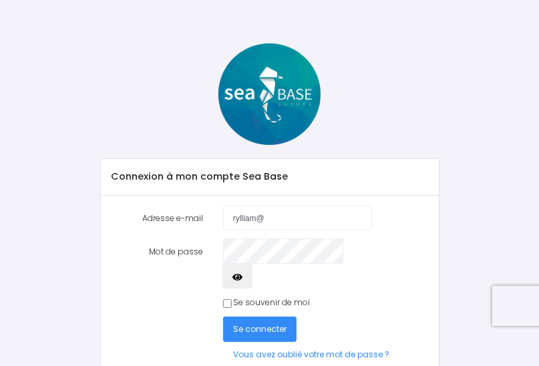
type input "rylliam@hotmail.fr"
click at [257, 324] on span "Se connecter" at bounding box center [259, 329] width 53 height 11
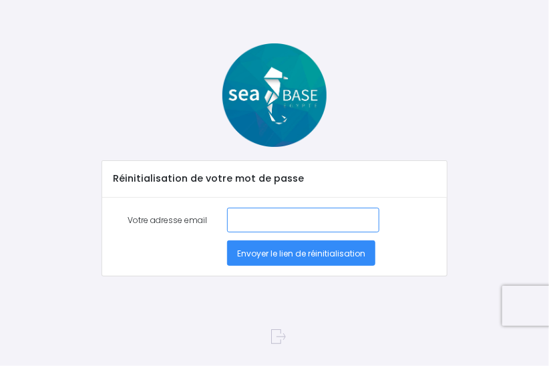
click at [233, 217] on input "Votre adresse email" at bounding box center [303, 220] width 152 height 25
type input "[EMAIL_ADDRESS][DOMAIN_NAME]"
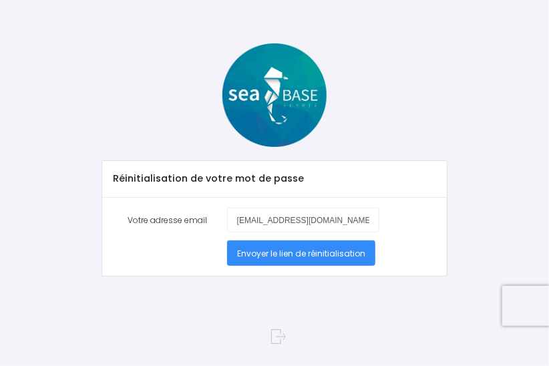
click at [309, 255] on span "Envoyer le lien de réinitialisation" at bounding box center [301, 253] width 128 height 11
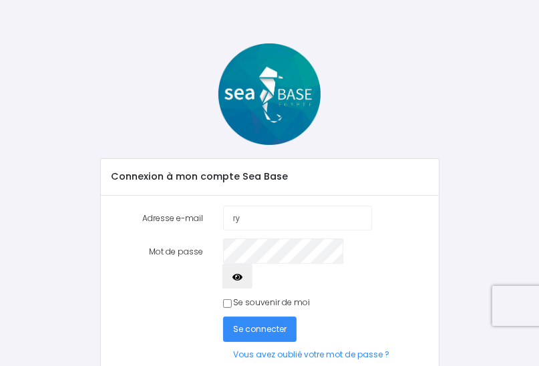
type input "rylliam@hotmail.fr"
click at [250, 324] on span "Se connecter" at bounding box center [259, 329] width 53 height 11
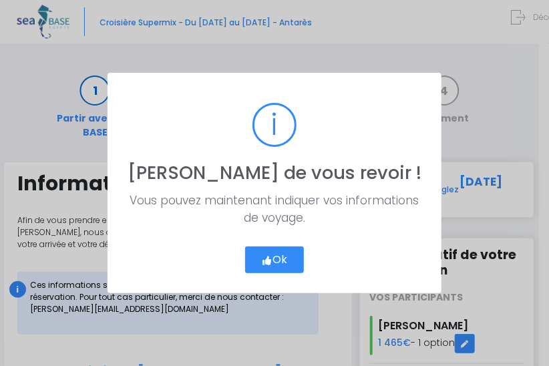
click at [267, 261] on icon "button" at bounding box center [267, 261] width 11 height 0
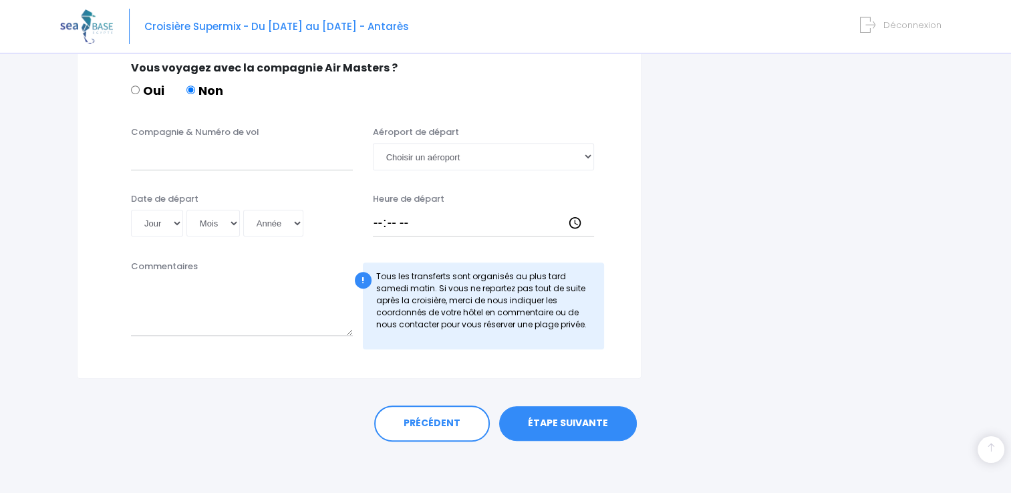
scroll to position [679, 0]
click at [549, 366] on link "ÉTAPE SUIVANTE" at bounding box center [568, 423] width 138 height 35
click at [549, 350] on div "! Tous les transferts sont organisés au plus tard [DATE] matin. Si vous ne repa…" at bounding box center [484, 306] width 242 height 87
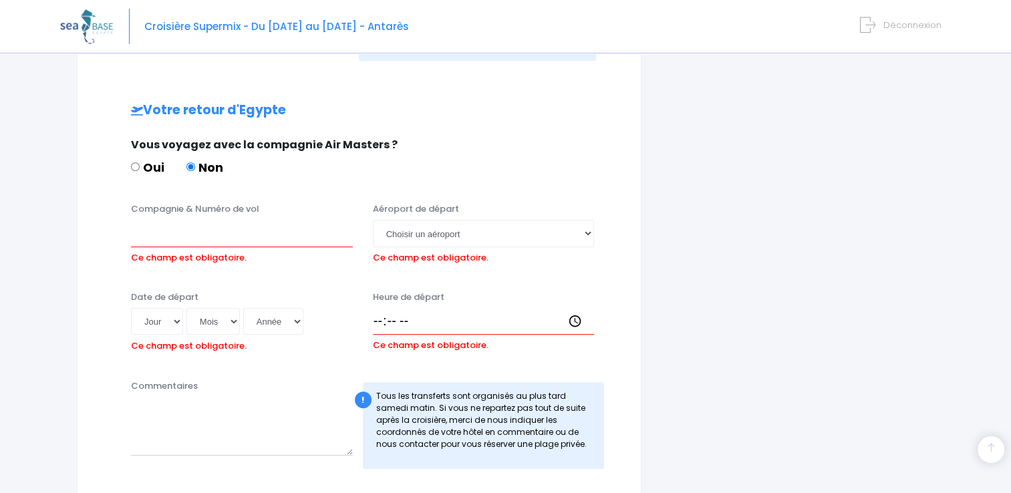
click at [549, 366] on div "! Tous les transferts sont organisés au plus tard [DATE] matin. Si vous ne repa…" at bounding box center [484, 425] width 242 height 87
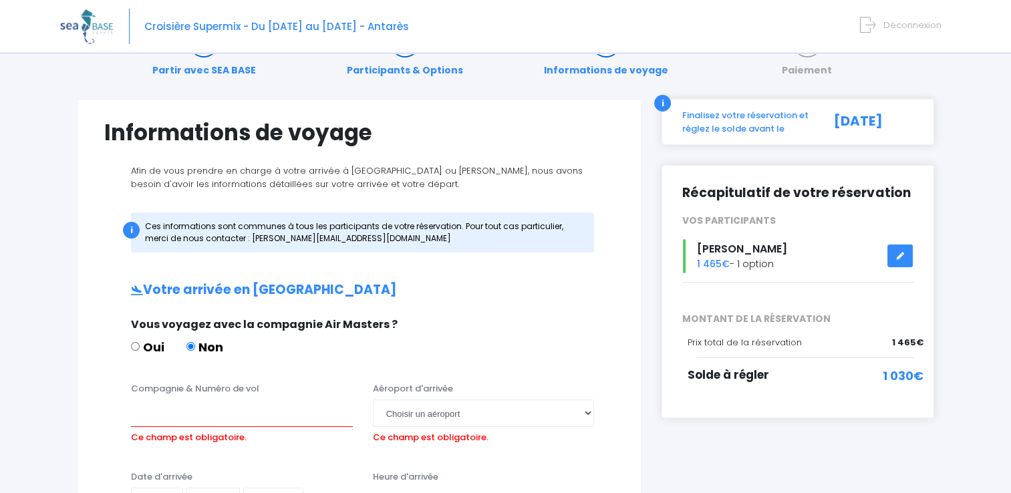
scroll to position [47, 0]
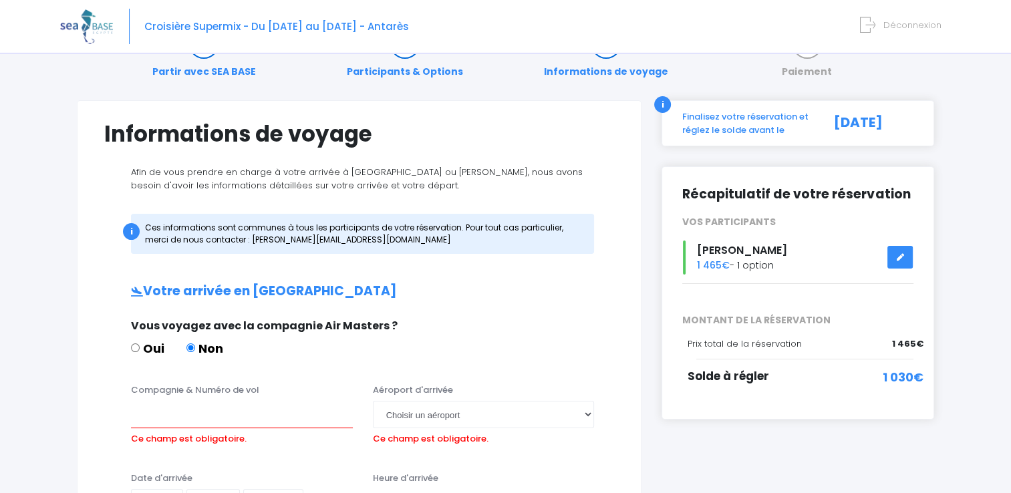
click at [549, 366] on span "1 030€" at bounding box center [903, 377] width 41 height 18
drag, startPoint x: 904, startPoint y: 378, endPoint x: 898, endPoint y: 259, distance: 119.8
click at [549, 257] on icon at bounding box center [900, 257] width 9 height 0
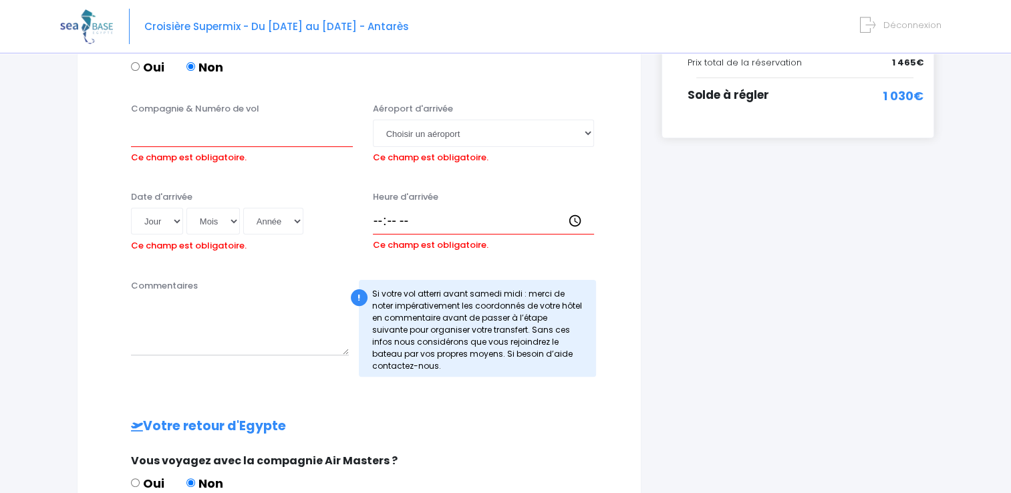
scroll to position [382, 0]
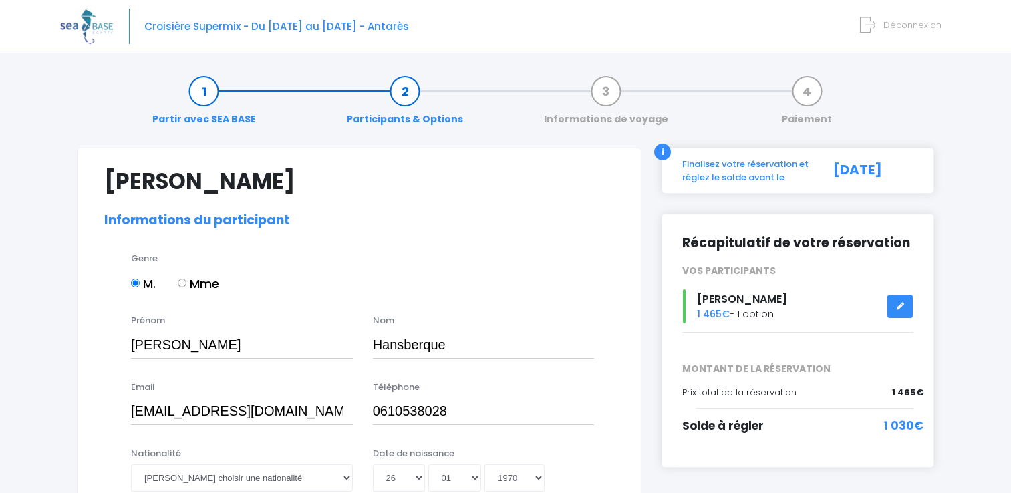
select select "N2"
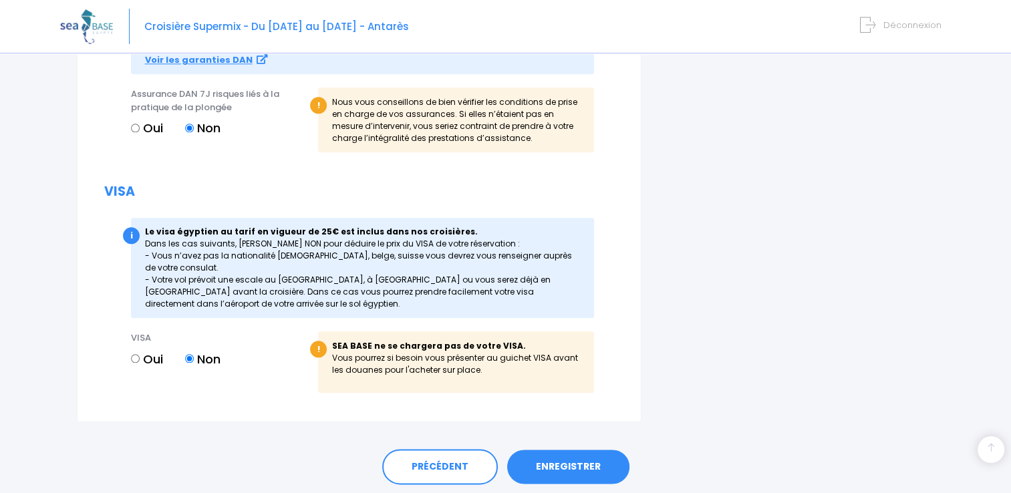
scroll to position [1511, 0]
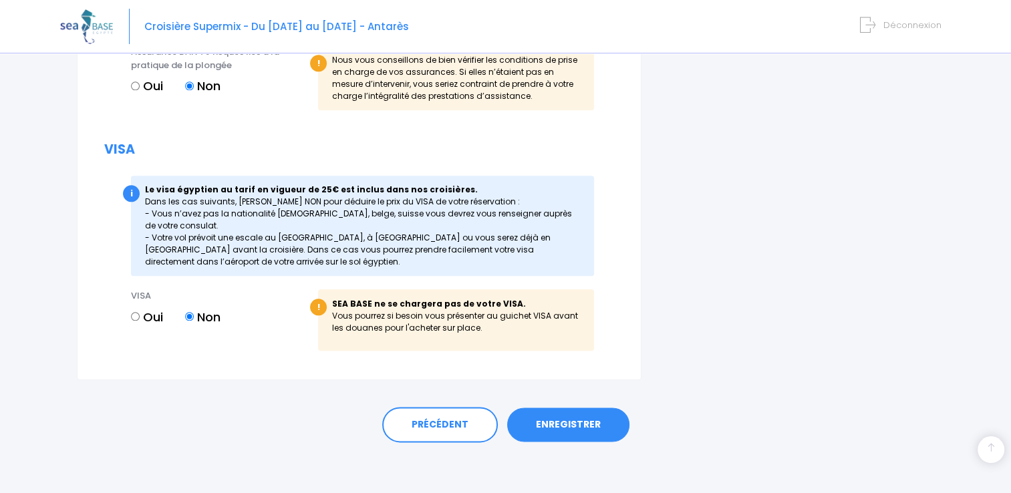
click at [567, 422] on link "ENREGISTRER" at bounding box center [568, 425] width 122 height 35
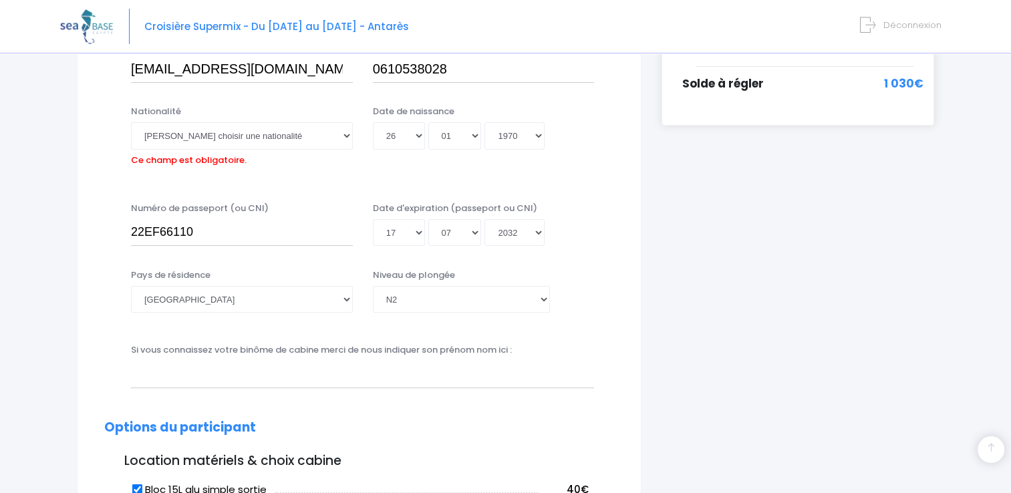
scroll to position [331, 0]
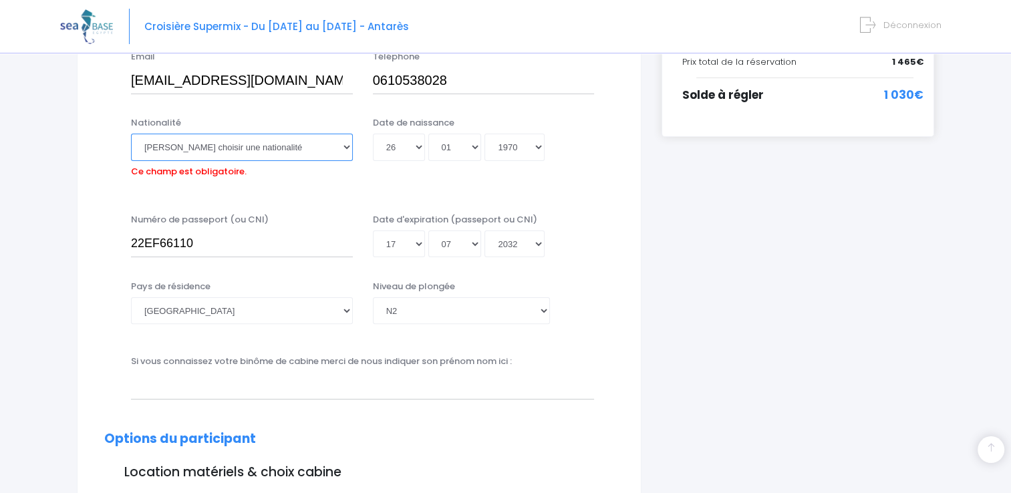
click at [348, 148] on select "Veuillez choisir une nationalité Afghane Albanaise Algerienne Allemande America…" at bounding box center [242, 147] width 222 height 27
click at [345, 143] on select "Veuillez choisir une nationalité Afghane Albanaise Algerienne Allemande America…" at bounding box center [242, 147] width 222 height 27
click at [345, 145] on select "Veuillez choisir une nationalité Afghane Albanaise Algerienne Allemande America…" at bounding box center [242, 147] width 222 height 27
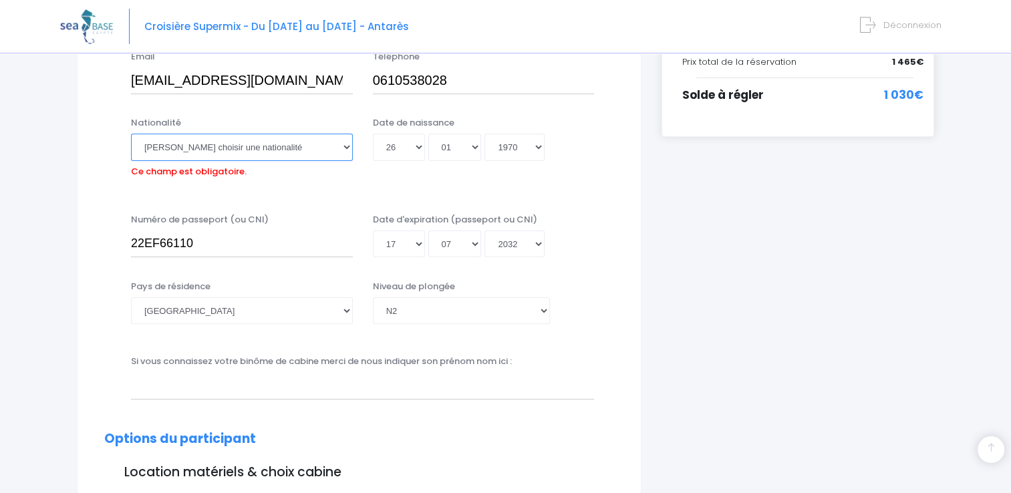
click at [345, 145] on select "Veuillez choisir une nationalité Afghane Albanaise Algerienne Allemande America…" at bounding box center [242, 147] width 222 height 27
click at [305, 151] on select "Veuillez choisir une nationalité Afghane Albanaise Algerienne Allemande America…" at bounding box center [242, 147] width 222 height 27
select select "Française"
click at [131, 134] on select "Veuillez choisir une nationalité Afghane Albanaise Algerienne Allemande America…" at bounding box center [242, 147] width 222 height 27
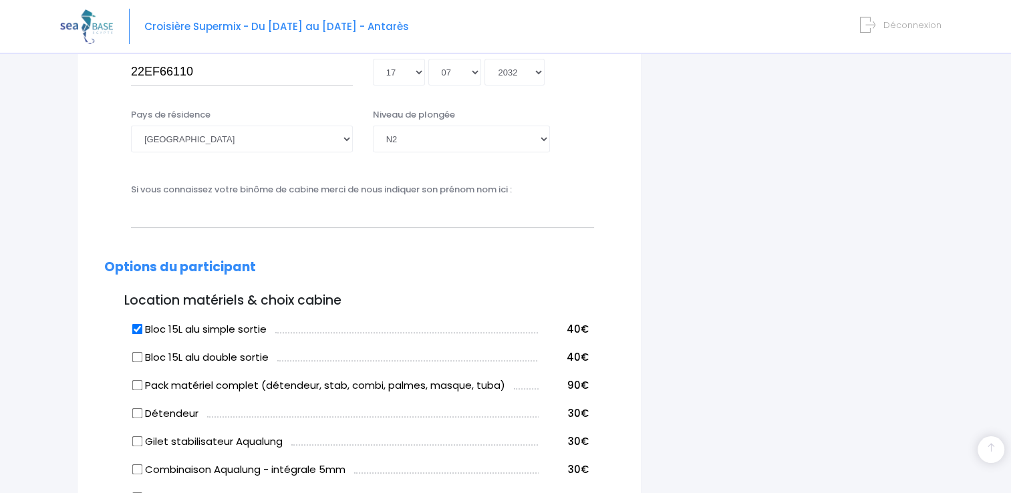
scroll to position [531, 0]
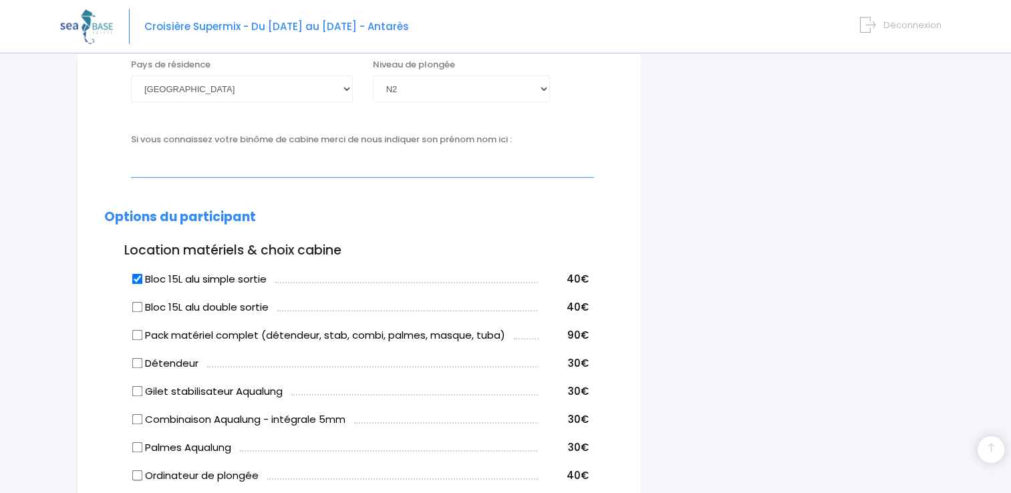
click at [138, 172] on input "text" at bounding box center [362, 163] width 463 height 27
click at [188, 166] on input "jean-batiste" at bounding box center [362, 163] width 463 height 27
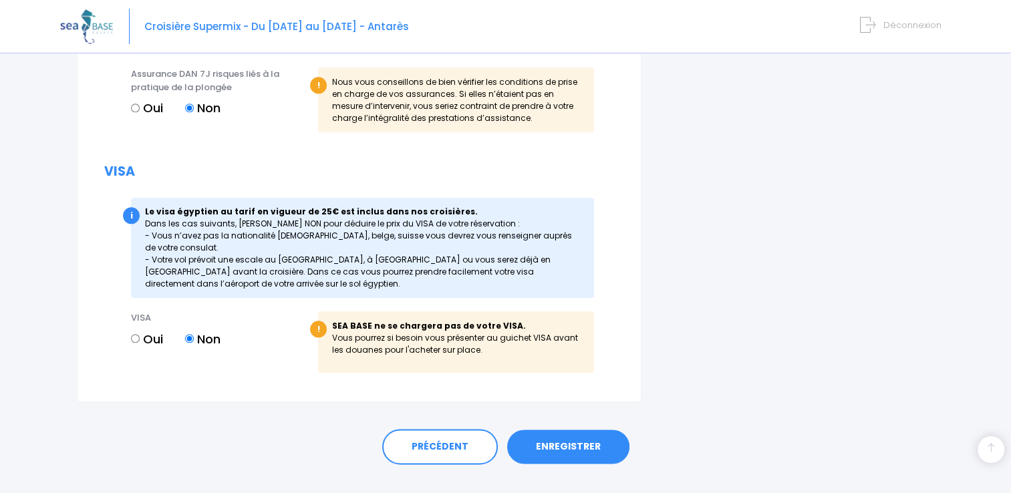
scroll to position [1511, 0]
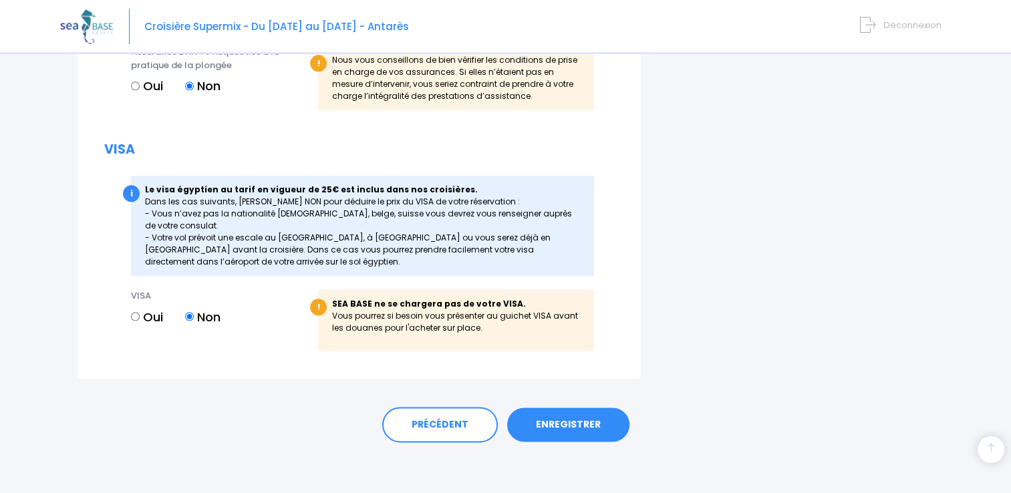
type input "[PERSON_NAME]"
click at [568, 425] on link "ENREGISTRER" at bounding box center [568, 425] width 122 height 35
click at [569, 425] on link "ENREGISTRER" at bounding box center [568, 425] width 122 height 35
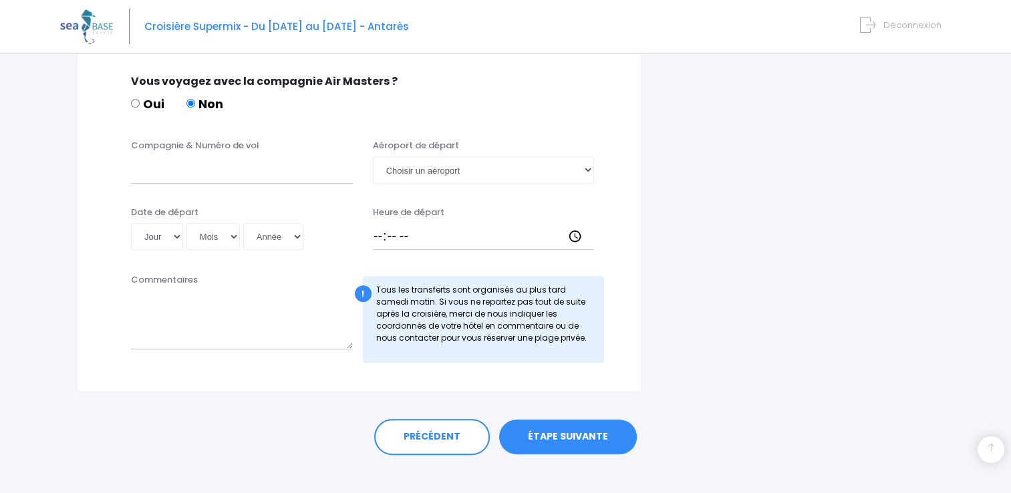
scroll to position [668, 0]
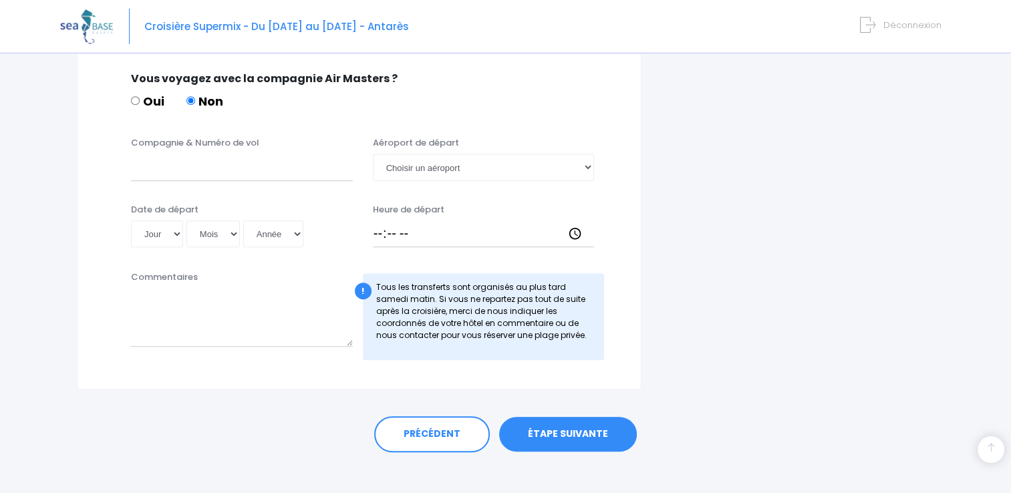
click at [556, 430] on link "ÉTAPE SUIVANTE" at bounding box center [568, 434] width 138 height 35
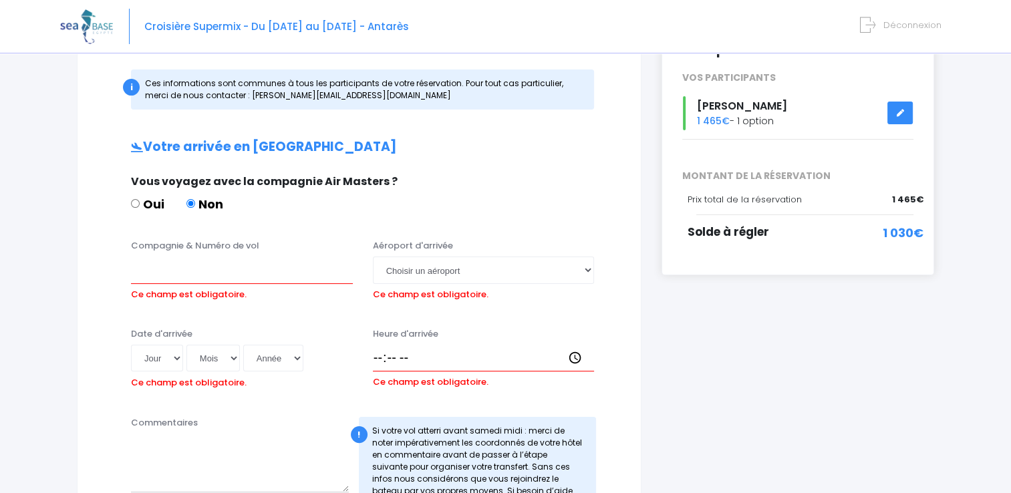
scroll to position [181, 0]
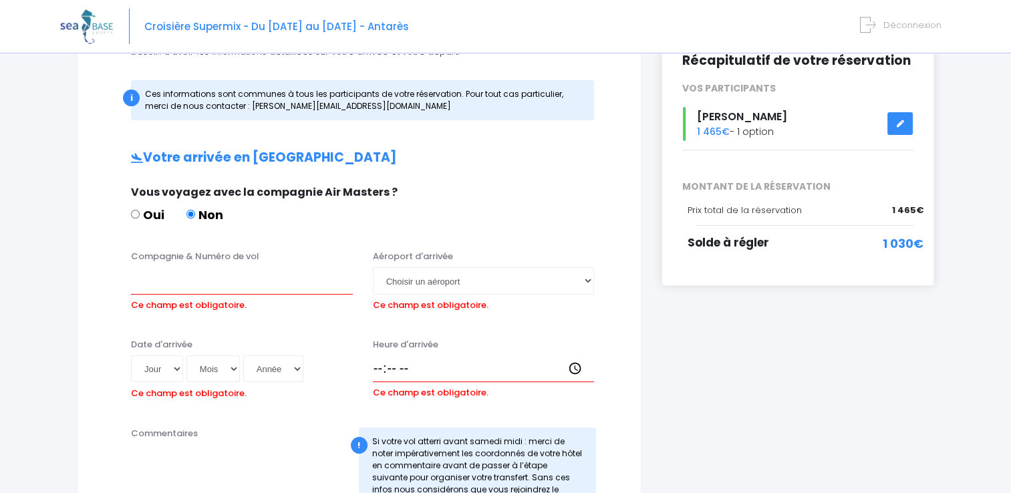
click at [904, 124] on link at bounding box center [900, 123] width 25 height 23
click at [905, 124] on link at bounding box center [900, 123] width 25 height 23
click at [913, 242] on span "1 030€" at bounding box center [903, 244] width 41 height 18
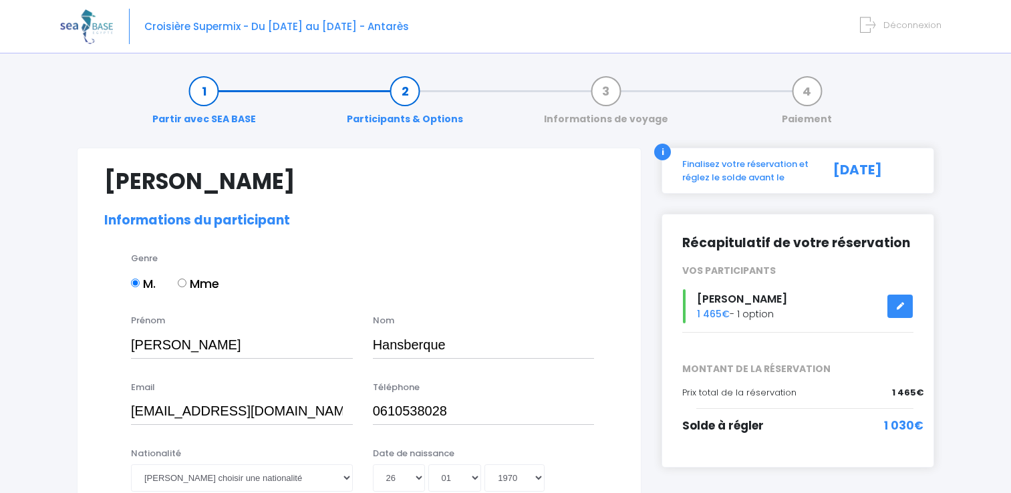
select select "N2"
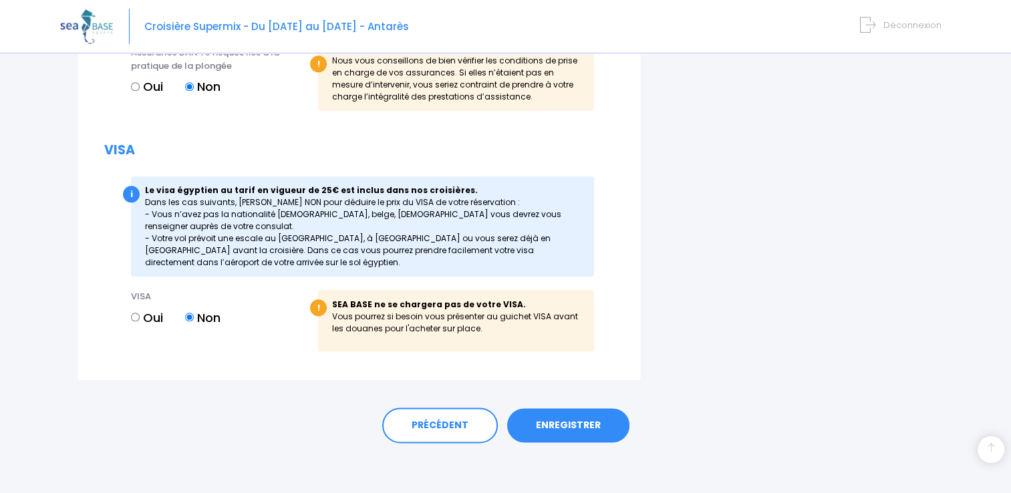
scroll to position [1511, 0]
click at [557, 417] on link "ENREGISTRER" at bounding box center [568, 425] width 122 height 35
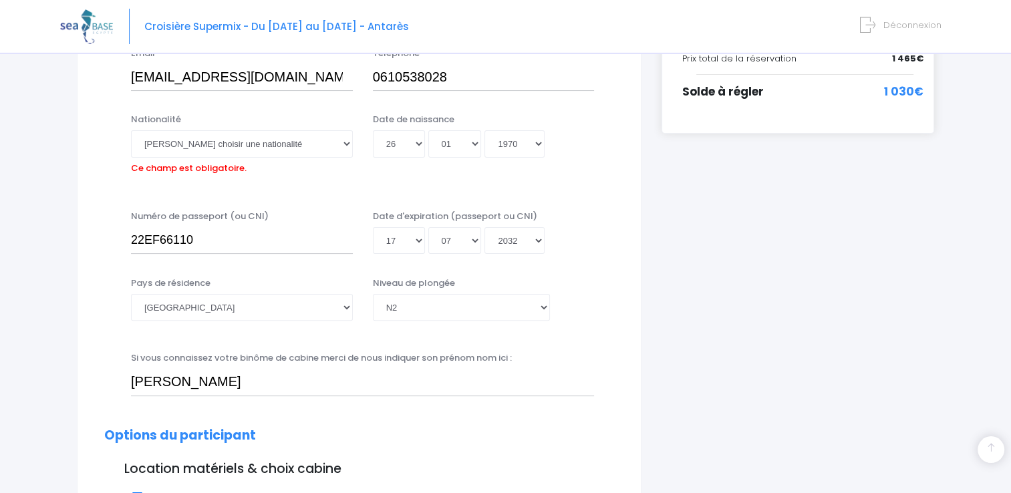
scroll to position [331, 0]
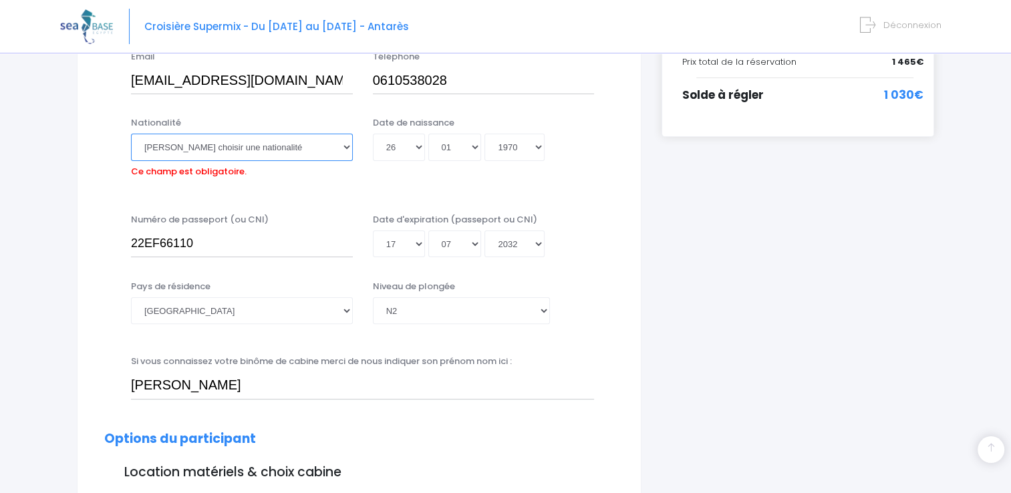
click at [348, 147] on select "Veuillez choisir une nationalité Afghane Albanaise Algerienne Allemande America…" at bounding box center [242, 147] width 222 height 27
click at [340, 142] on select "Veuillez choisir une nationalité Afghane Albanaise Algerienne Allemande America…" at bounding box center [242, 147] width 222 height 27
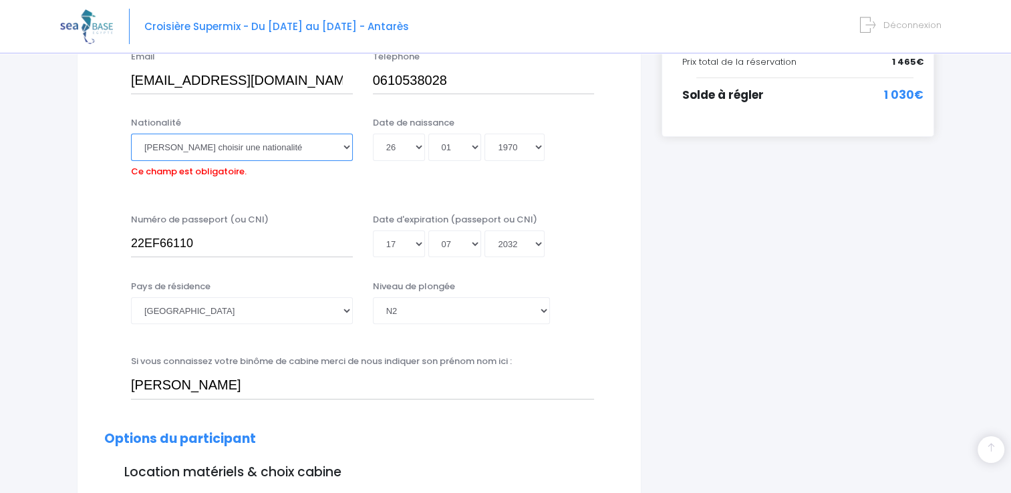
select select "Française"
click at [131, 134] on select "Veuillez choisir une nationalité Afghane Albanaise Algerienne Allemande America…" at bounding box center [242, 147] width 222 height 27
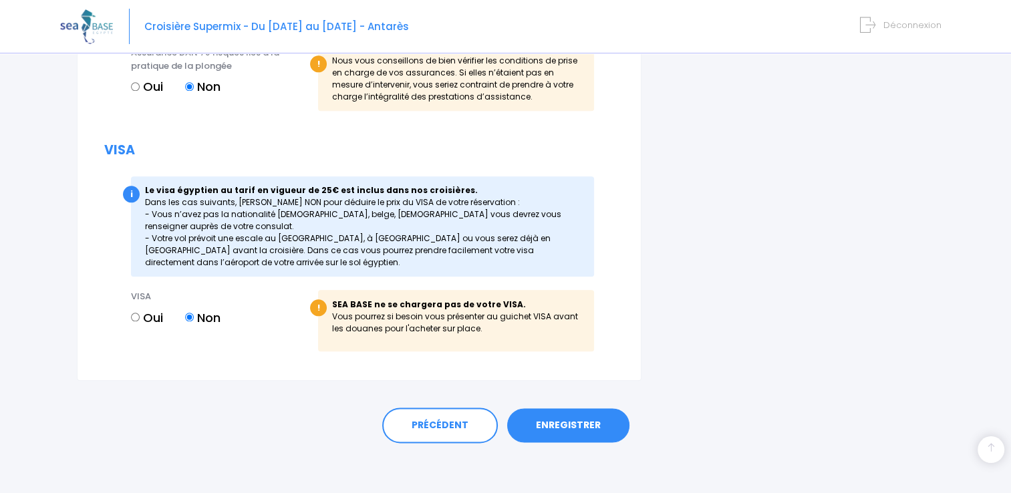
scroll to position [1511, 0]
click at [568, 428] on link "ENREGISTRER" at bounding box center [568, 425] width 122 height 35
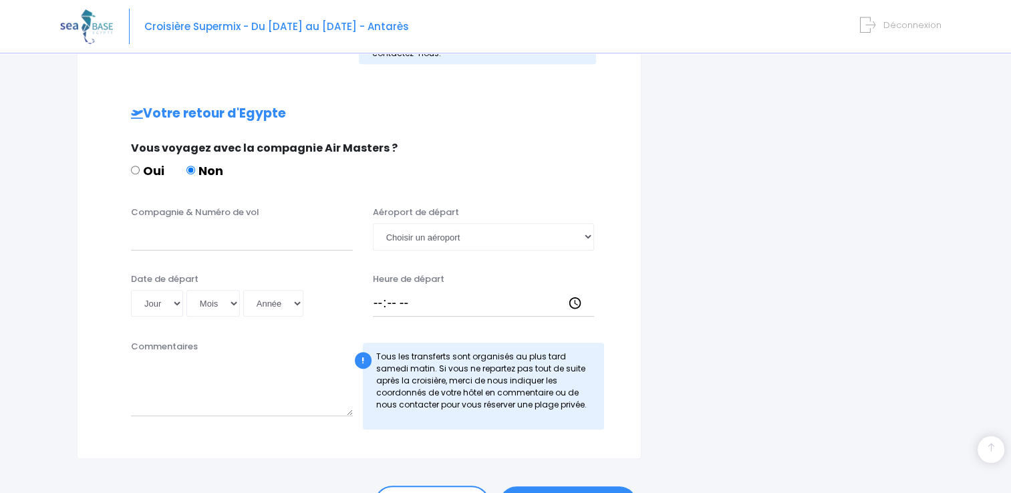
scroll to position [679, 0]
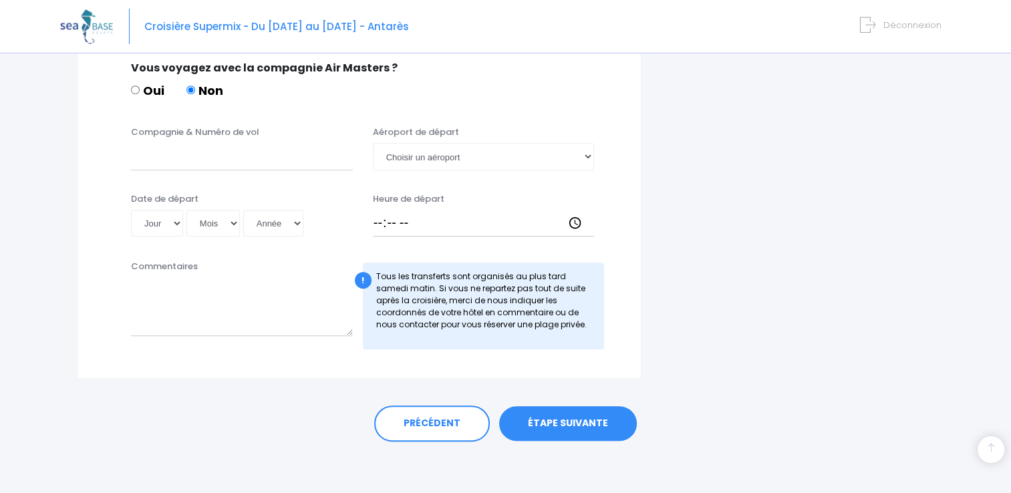
click at [562, 418] on link "ÉTAPE SUIVANTE" at bounding box center [568, 423] width 138 height 35
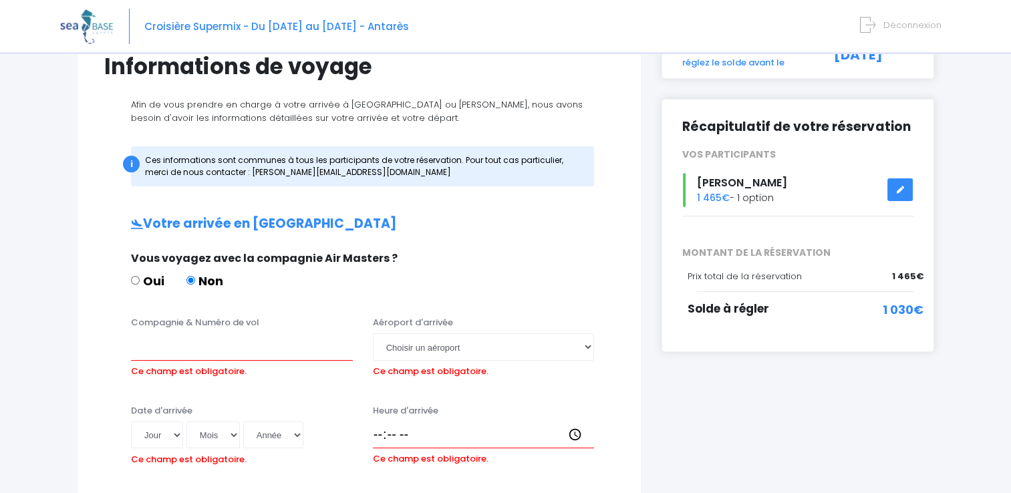
scroll to position [114, 0]
